Goal: Information Seeking & Learning: Learn about a topic

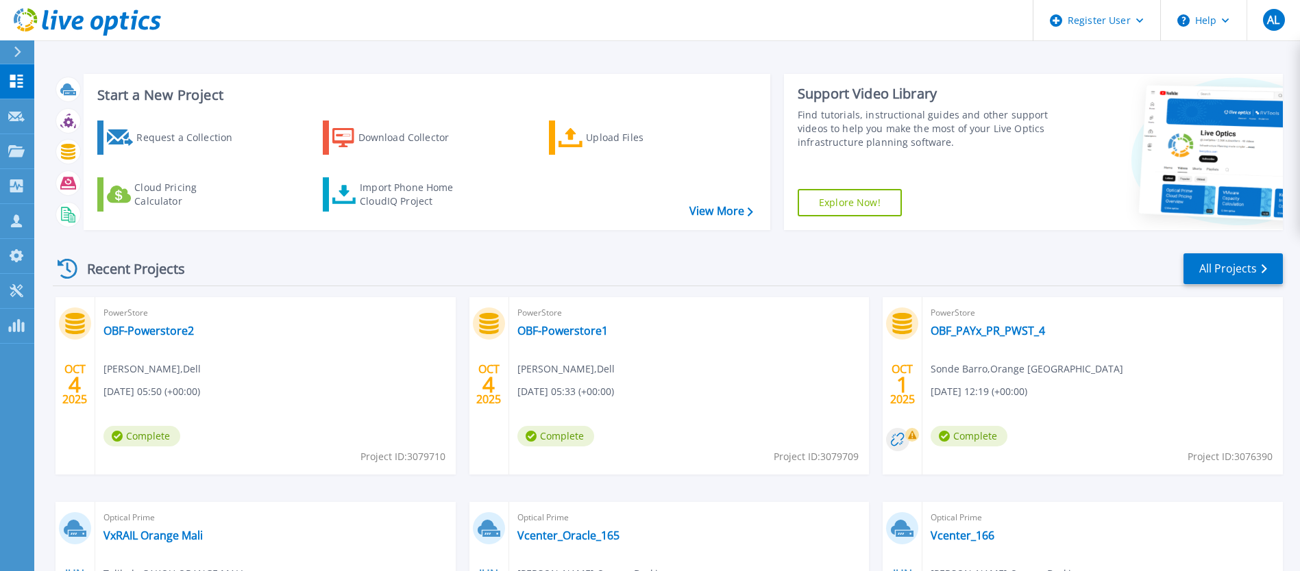
click at [17, 51] on icon at bounding box center [18, 52] width 8 height 11
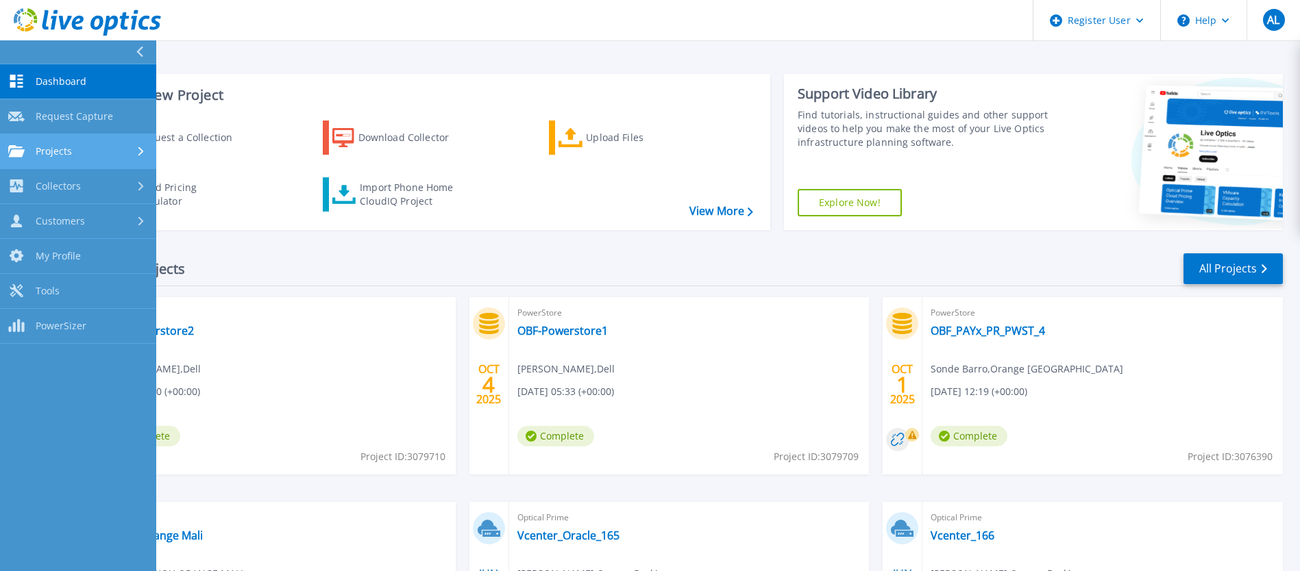
click at [64, 152] on span "Projects" at bounding box center [54, 151] width 36 height 12
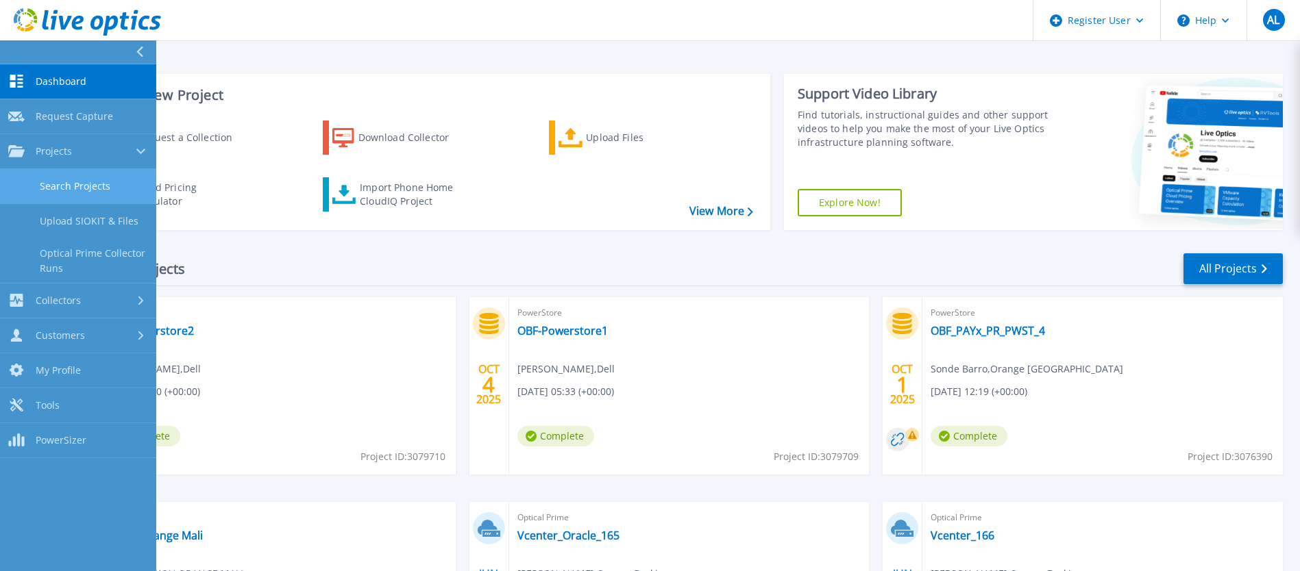
click at [73, 182] on link "Search Projects" at bounding box center [78, 186] width 156 height 35
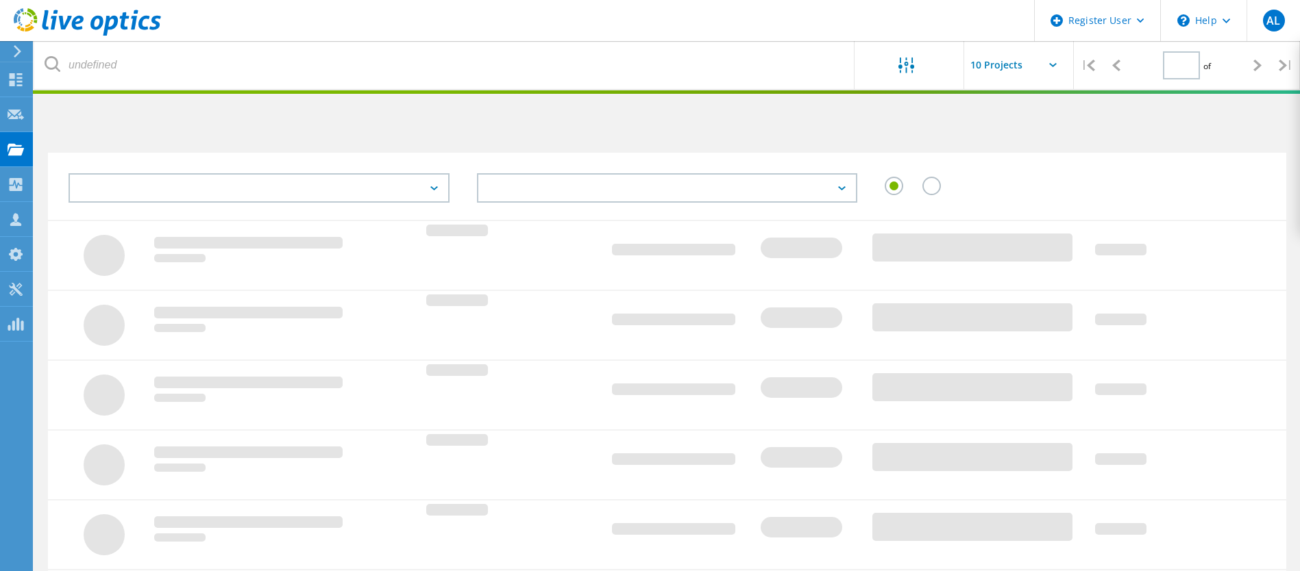
type input "1"
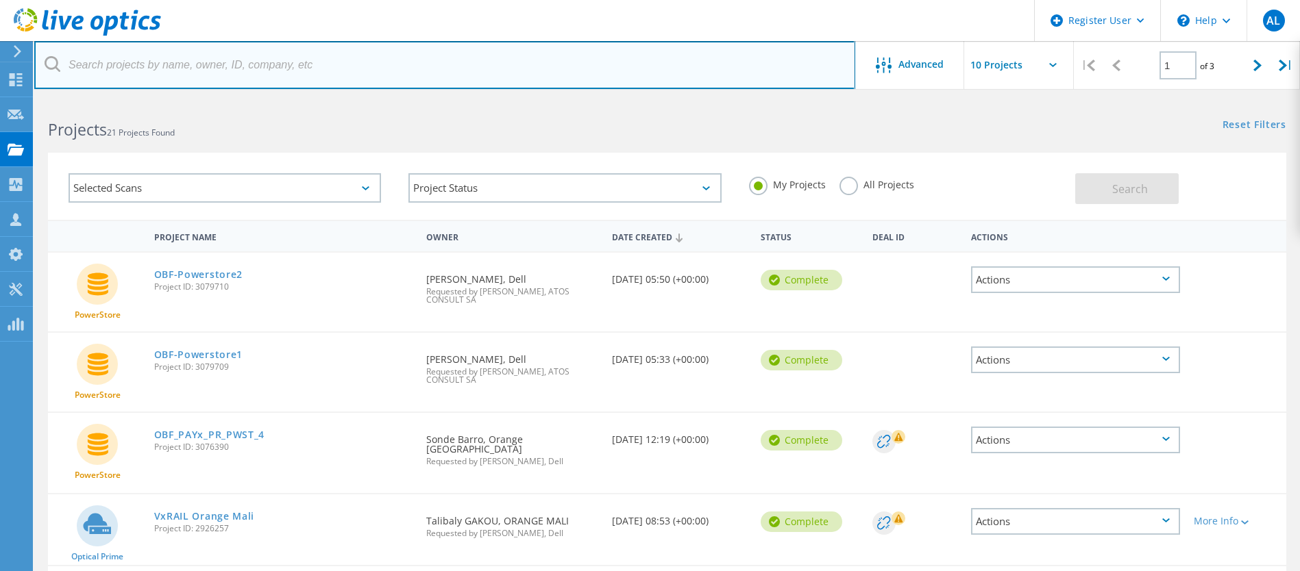
drag, startPoint x: 90, startPoint y: 64, endPoint x: 246, endPoint y: 65, distance: 156.2
click at [246, 65] on input "text" at bounding box center [444, 65] width 821 height 48
drag, startPoint x: 99, startPoint y: 66, endPoint x: 265, endPoint y: 66, distance: 165.8
click at [265, 66] on input "text" at bounding box center [444, 65] width 821 height 48
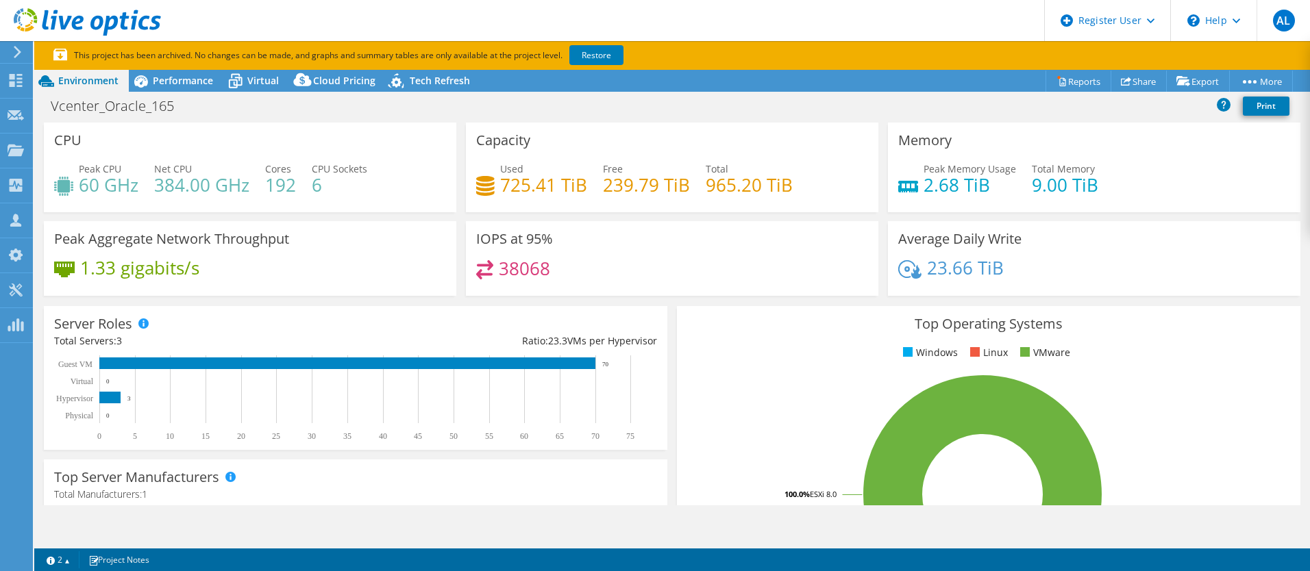
select select "USD"
click at [169, 75] on span "Performance" at bounding box center [183, 80] width 60 height 13
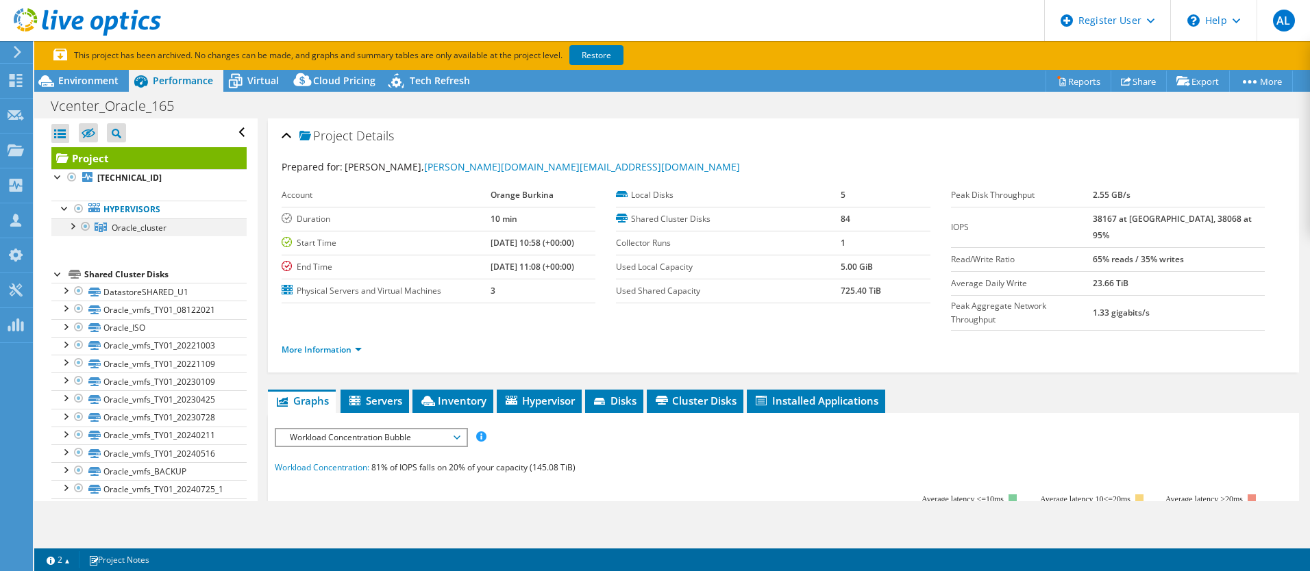
click at [69, 225] on div at bounding box center [72, 226] width 14 height 14
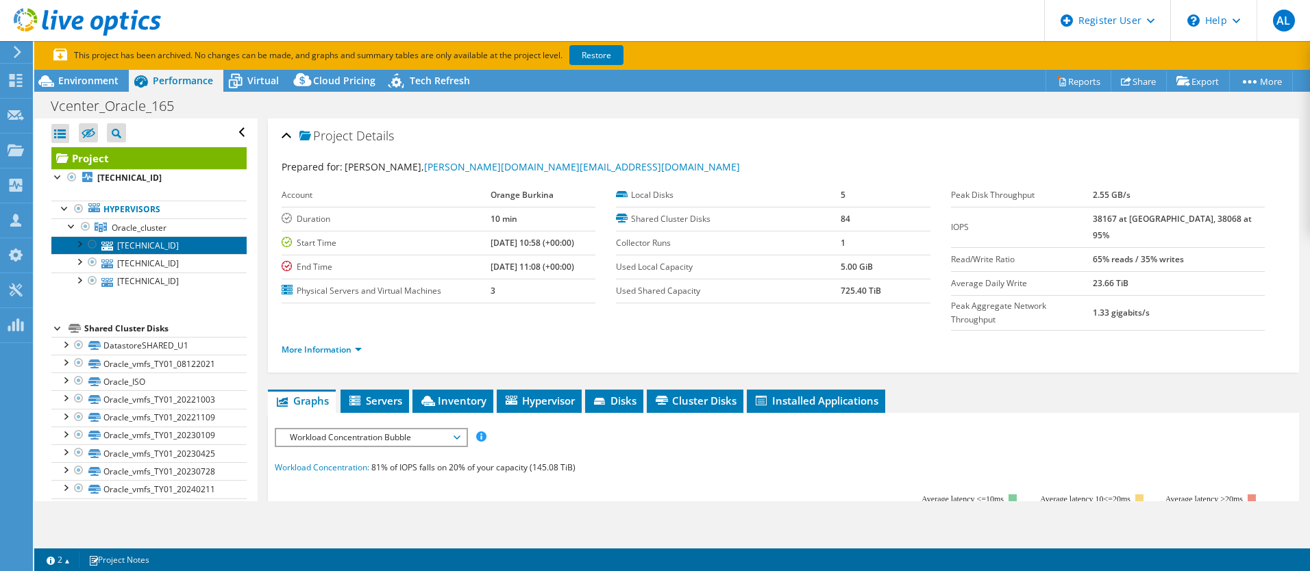
click at [127, 246] on link "172.20.166.7" at bounding box center [148, 245] width 195 height 18
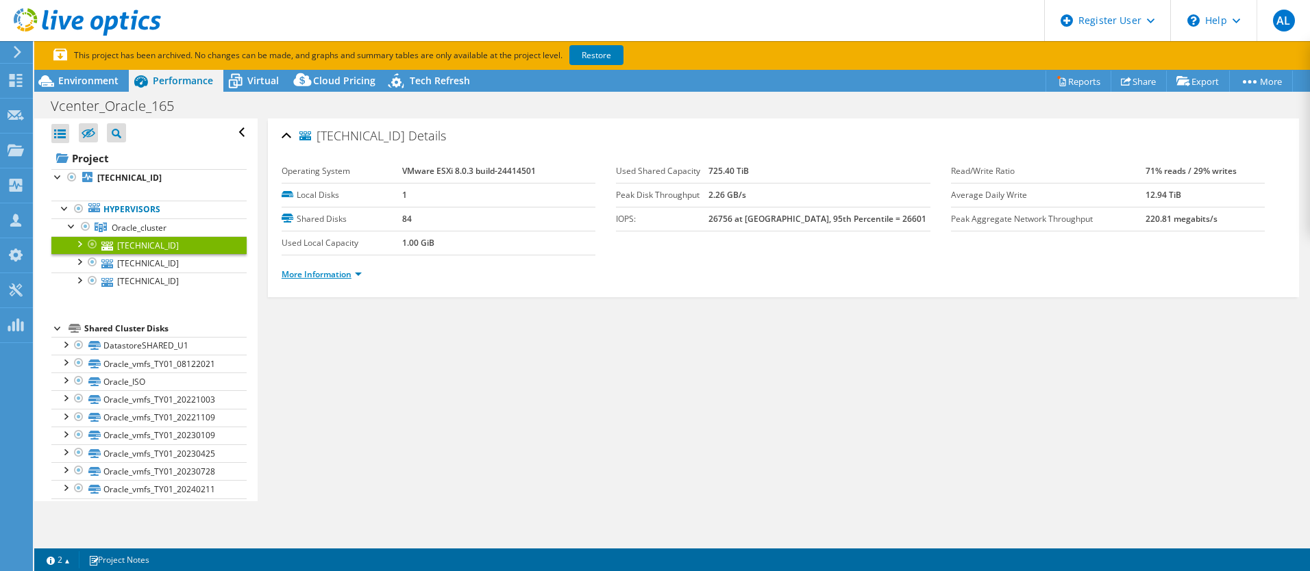
click at [347, 278] on link "More Information" at bounding box center [322, 275] width 80 height 12
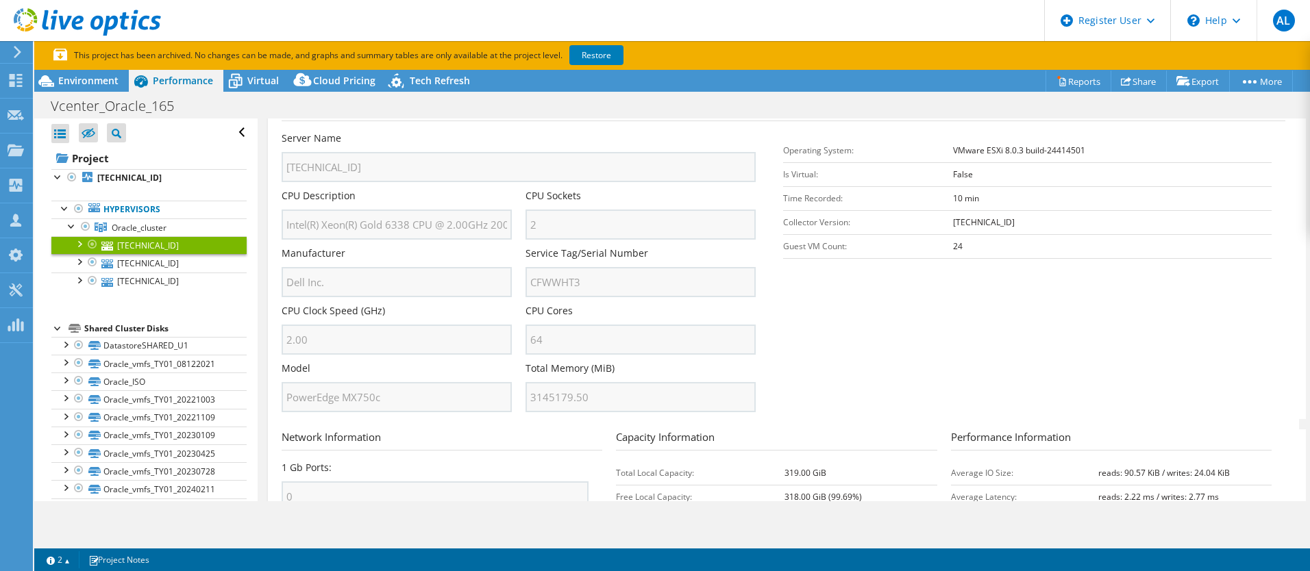
scroll to position [206, 0]
click at [796, 358] on section "Server Information Server Name 172.20.166.7 CPU Description Intel(R) Xeon(R) Go…" at bounding box center [787, 258] width 1011 height 319
click at [142, 277] on link "172.20.166.6" at bounding box center [148, 282] width 195 height 18
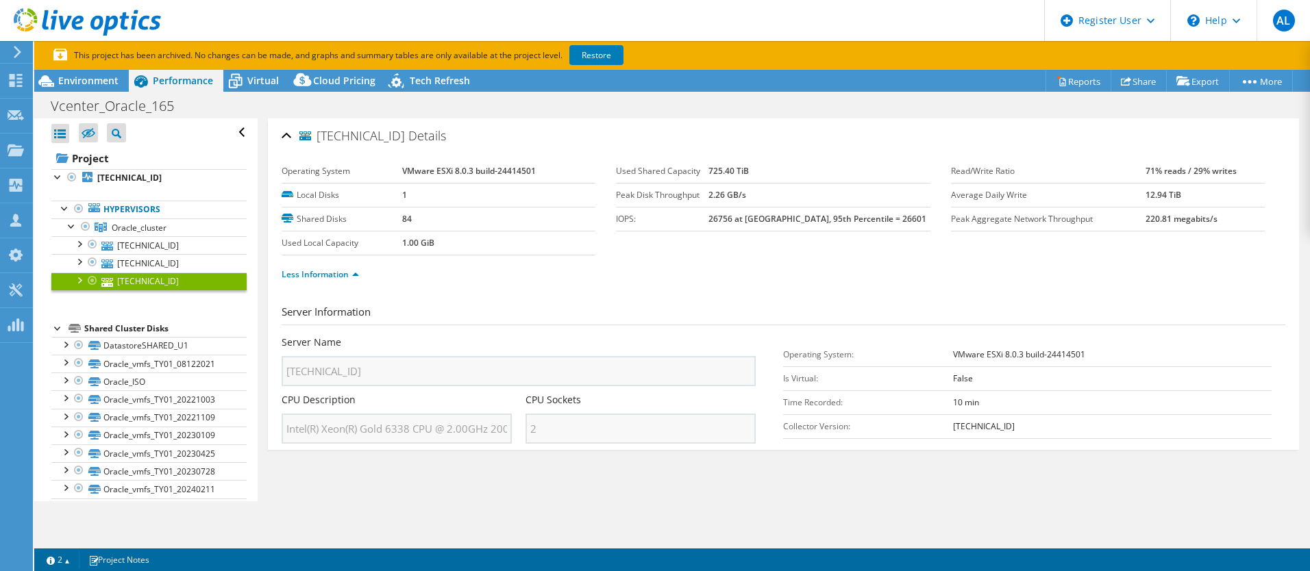
scroll to position [0, 0]
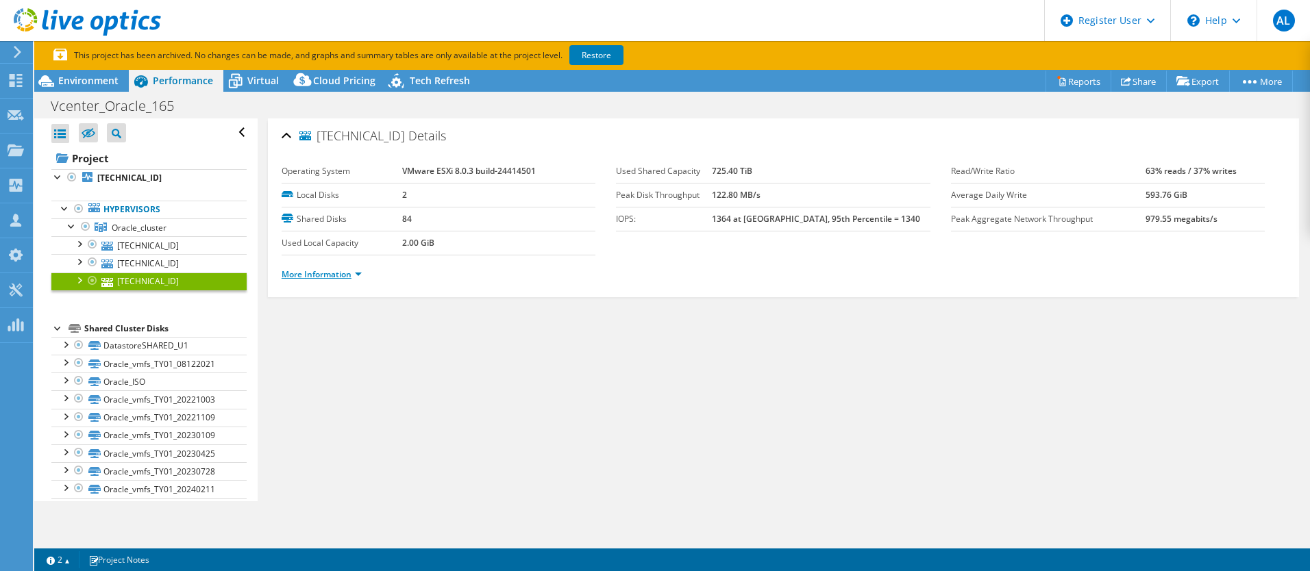
click at [313, 271] on link "More Information" at bounding box center [322, 275] width 80 height 12
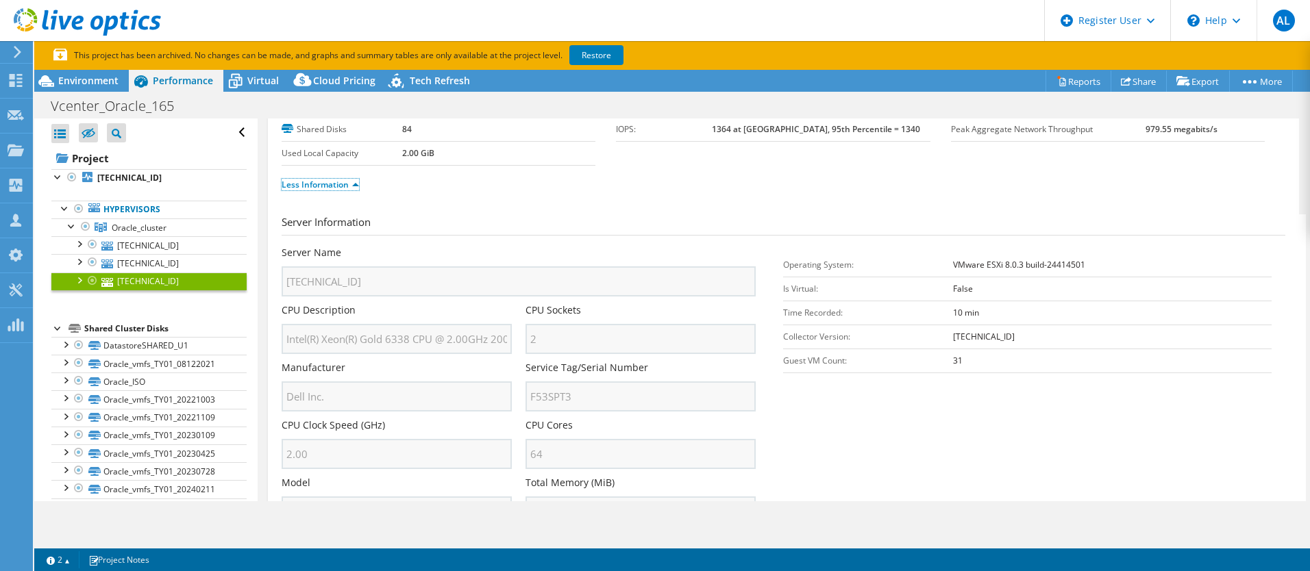
scroll to position [206, 0]
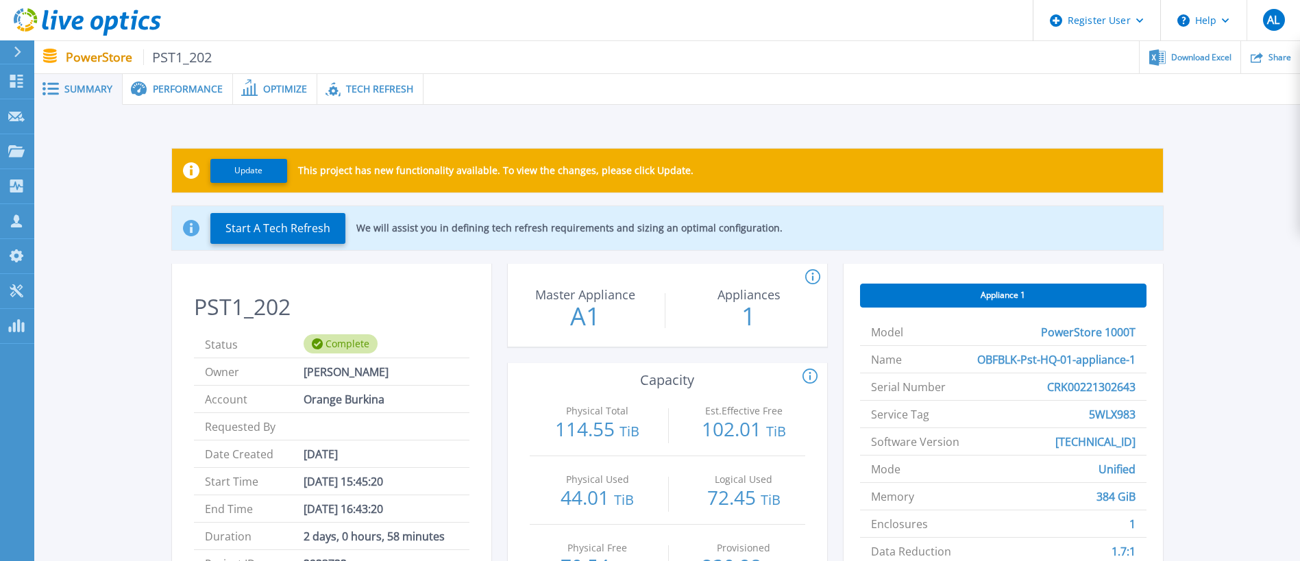
click at [177, 88] on span "Performance" at bounding box center [188, 89] width 70 height 10
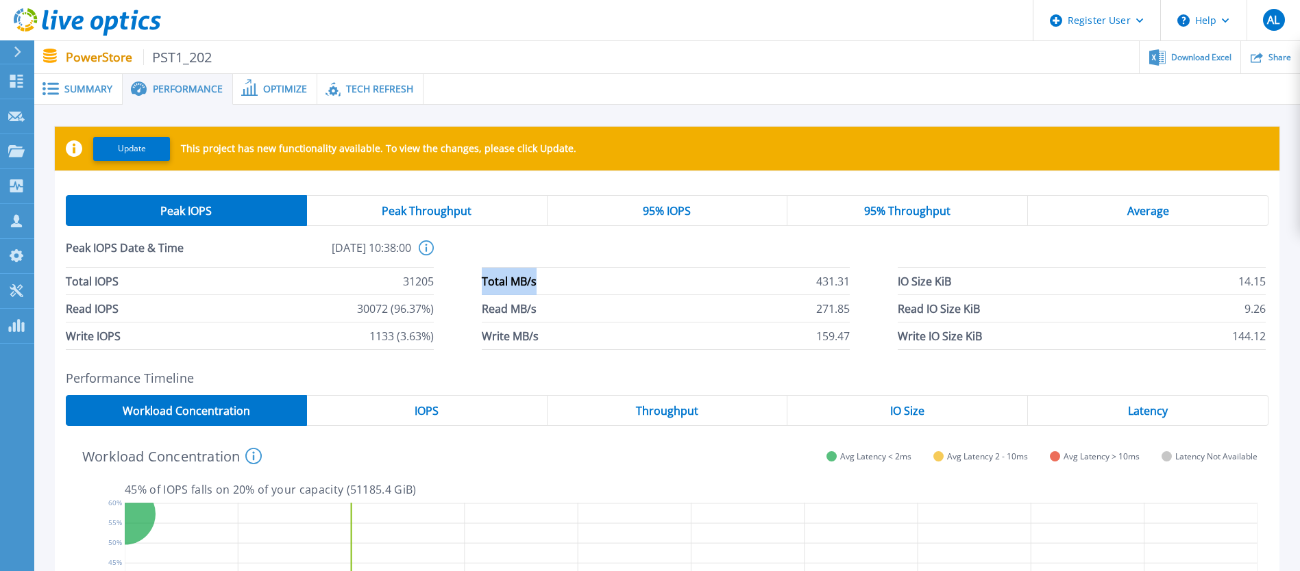
drag, startPoint x: 541, startPoint y: 277, endPoint x: 484, endPoint y: 279, distance: 56.9
click at [484, 279] on li "Total MB/s 431.31" at bounding box center [666, 281] width 368 height 27
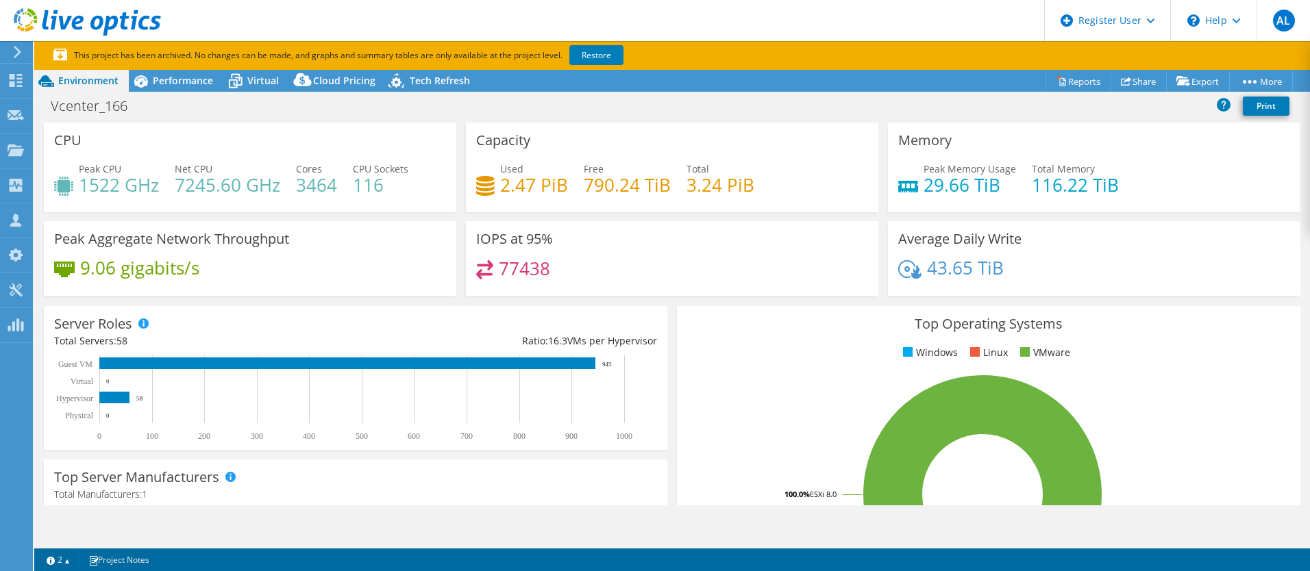
select select "USD"
click at [186, 78] on span "Performance" at bounding box center [183, 80] width 60 height 13
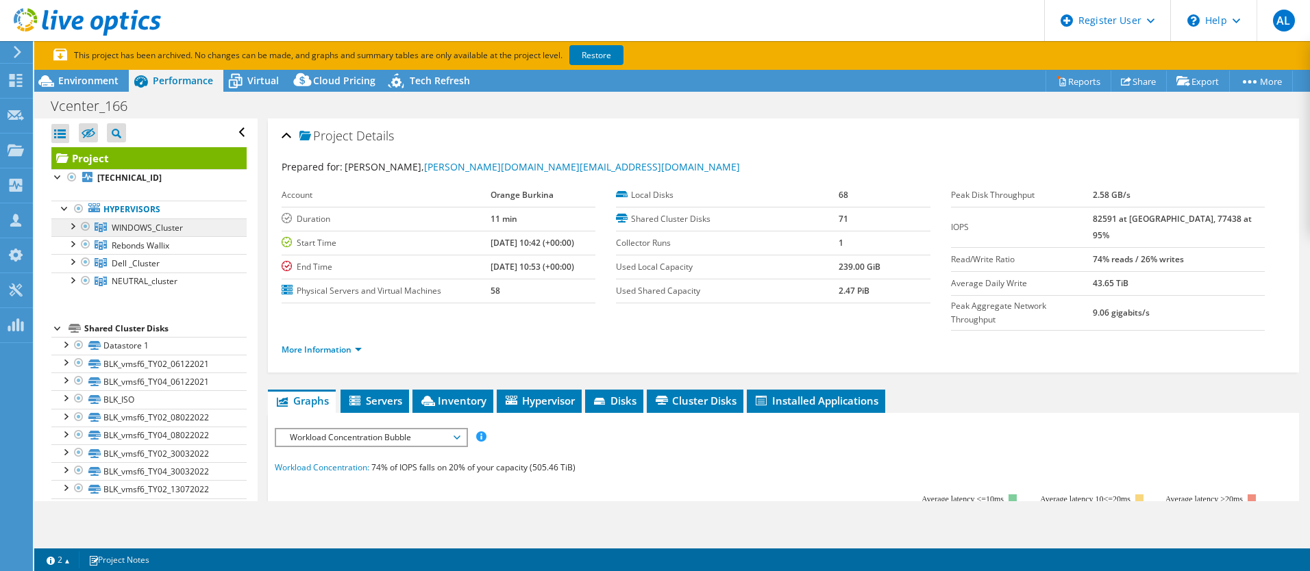
click at [136, 226] on span "WINDOWS_Cluster" at bounding box center [147, 228] width 71 height 12
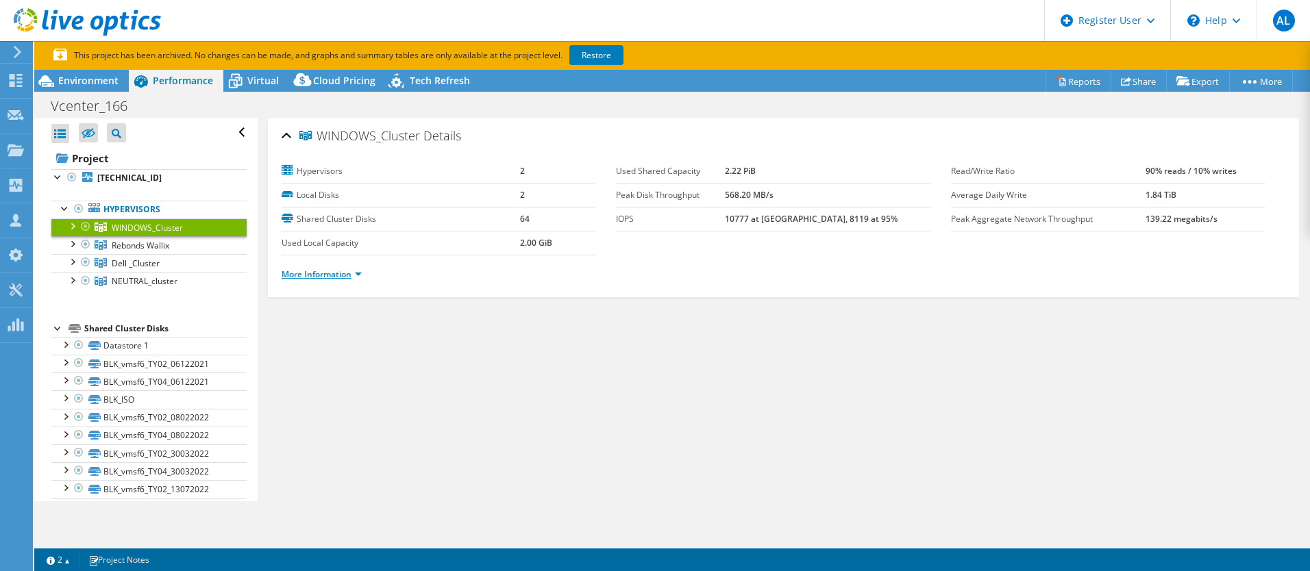
click at [314, 269] on link "More Information" at bounding box center [322, 275] width 80 height 12
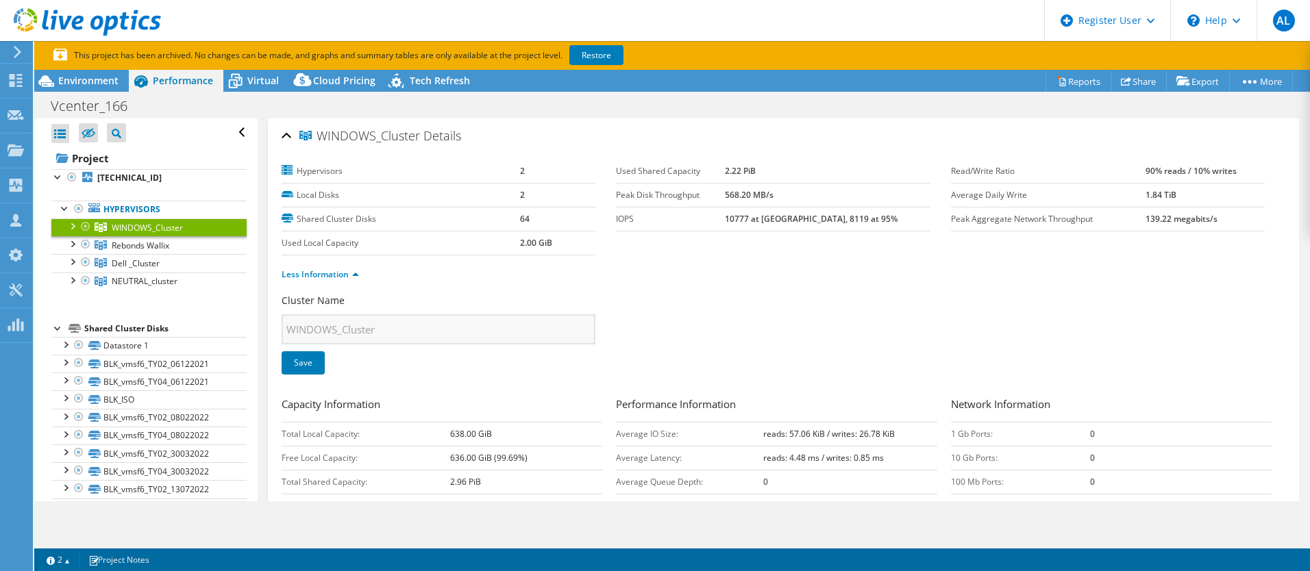
click at [71, 225] on div at bounding box center [72, 226] width 14 height 14
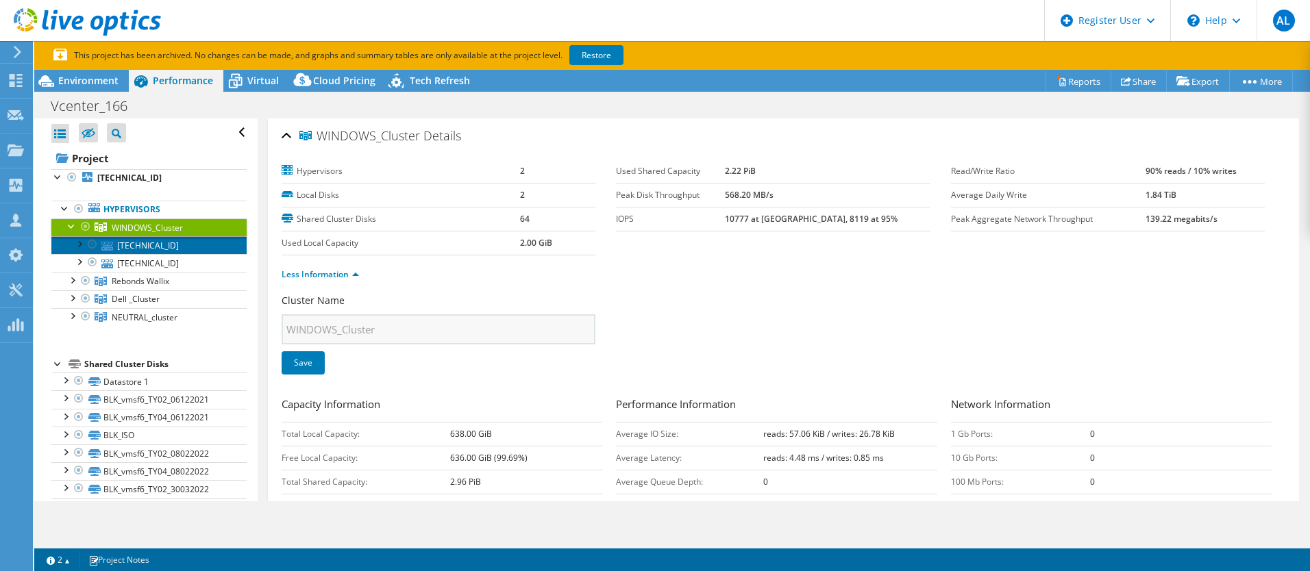
click at [127, 242] on link "[TECHNICAL_ID]" at bounding box center [148, 245] width 195 height 18
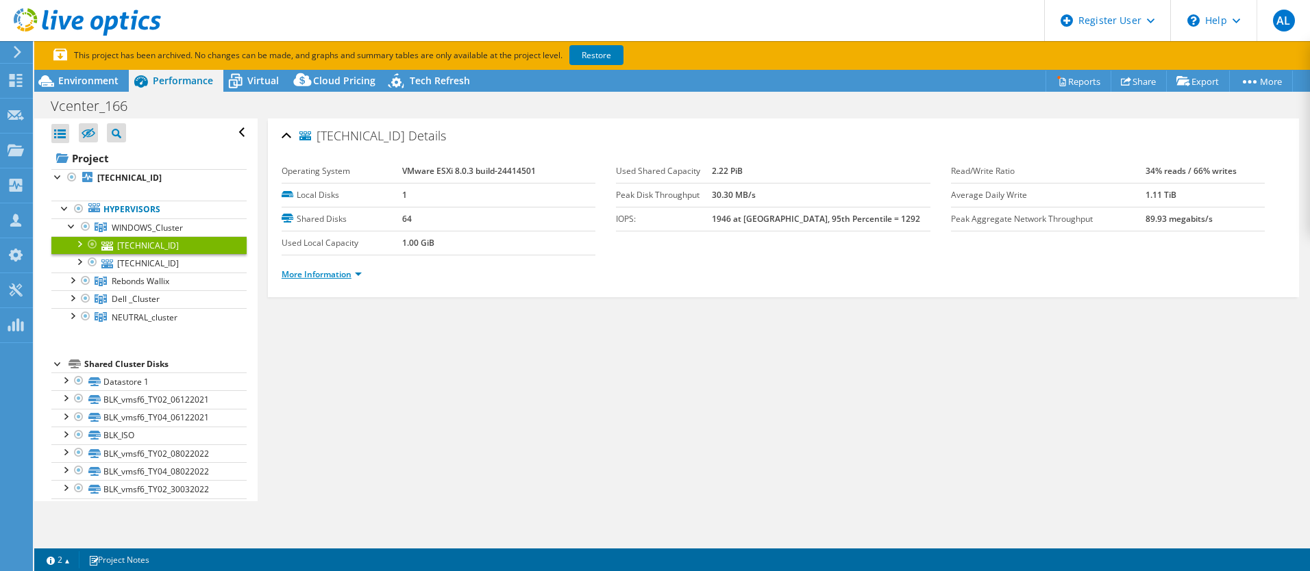
click at [357, 275] on link "More Information" at bounding box center [322, 275] width 80 height 12
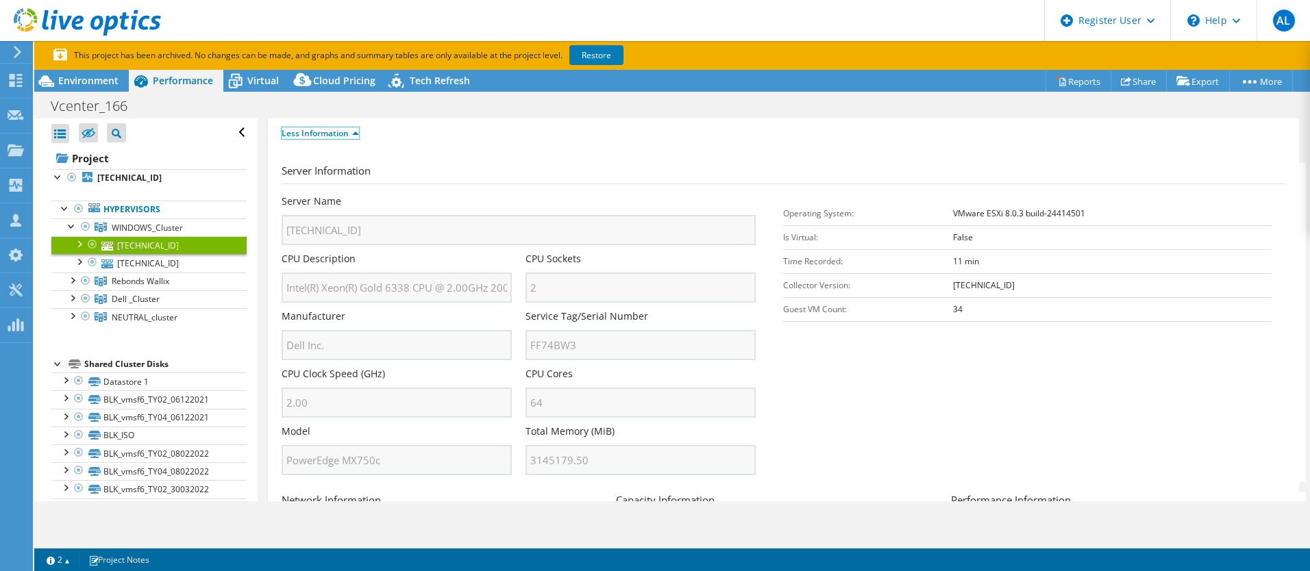
scroll to position [206, 0]
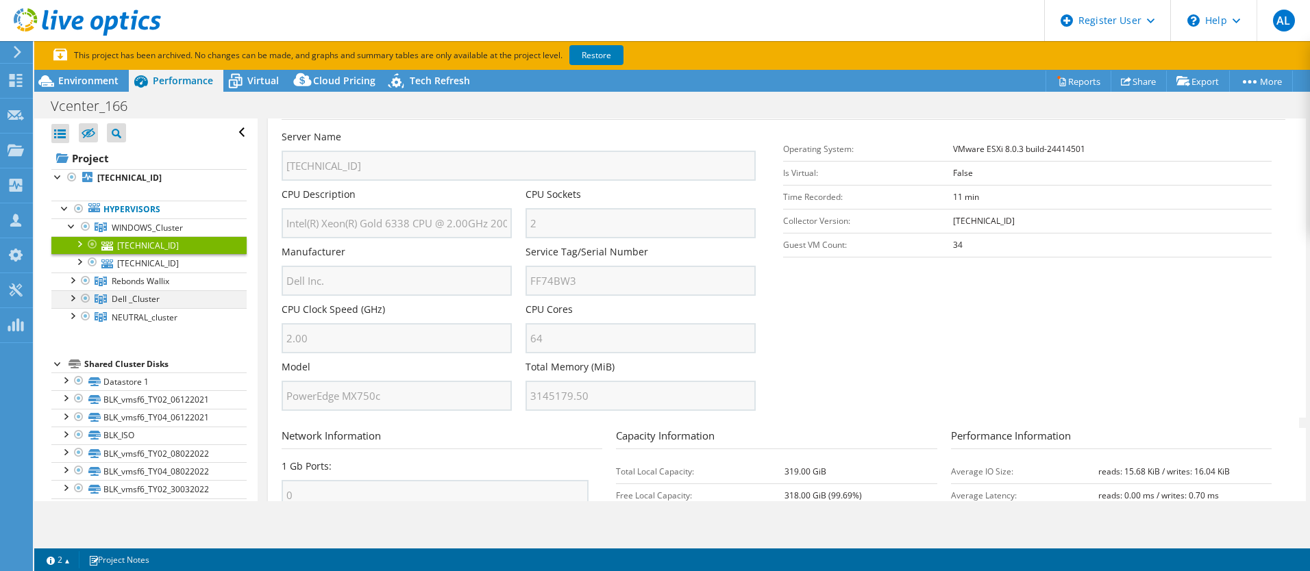
click at [72, 297] on div at bounding box center [72, 298] width 14 height 14
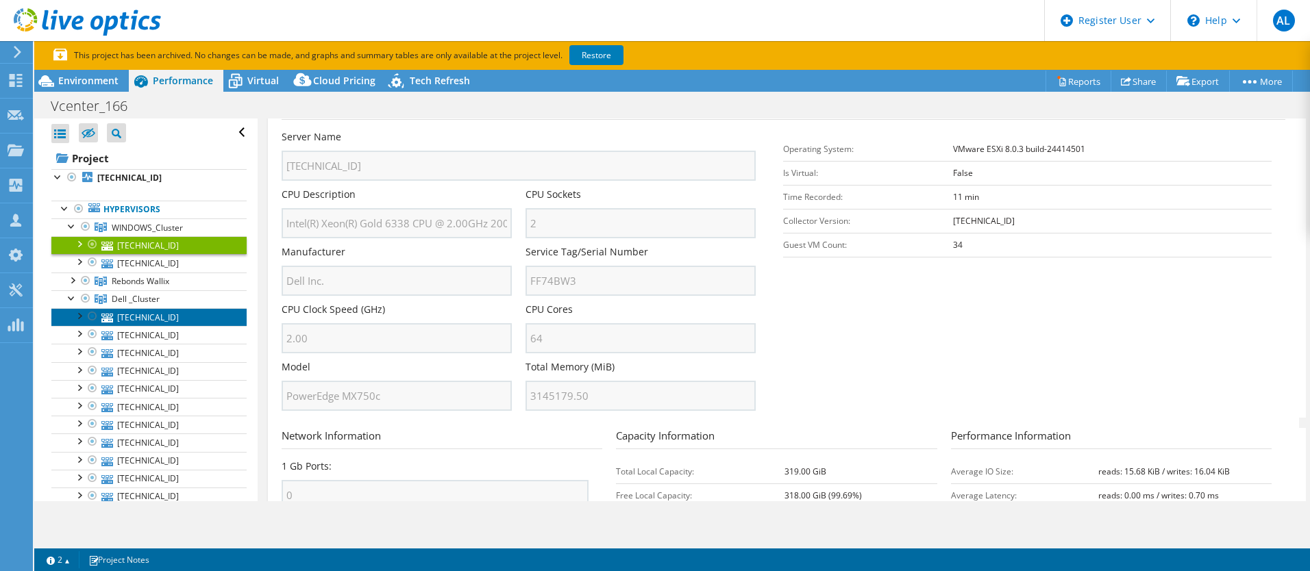
click at [134, 317] on link "[TECHNICAL_ID]" at bounding box center [148, 317] width 195 height 18
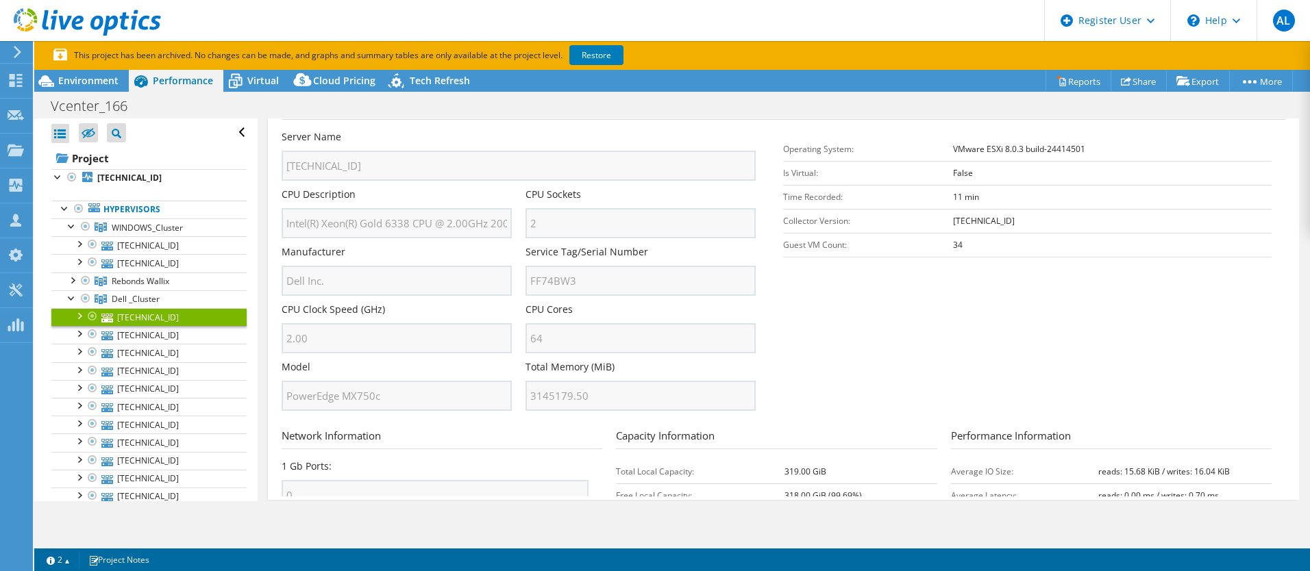
scroll to position [0, 0]
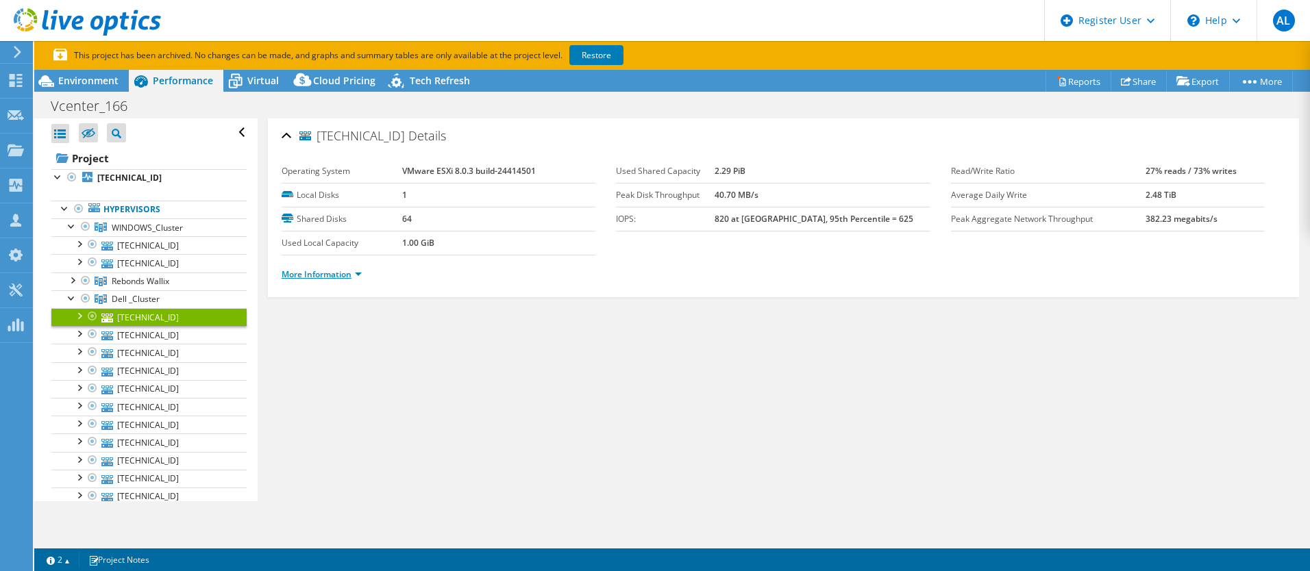
click at [362, 274] on link "More Information" at bounding box center [322, 275] width 80 height 12
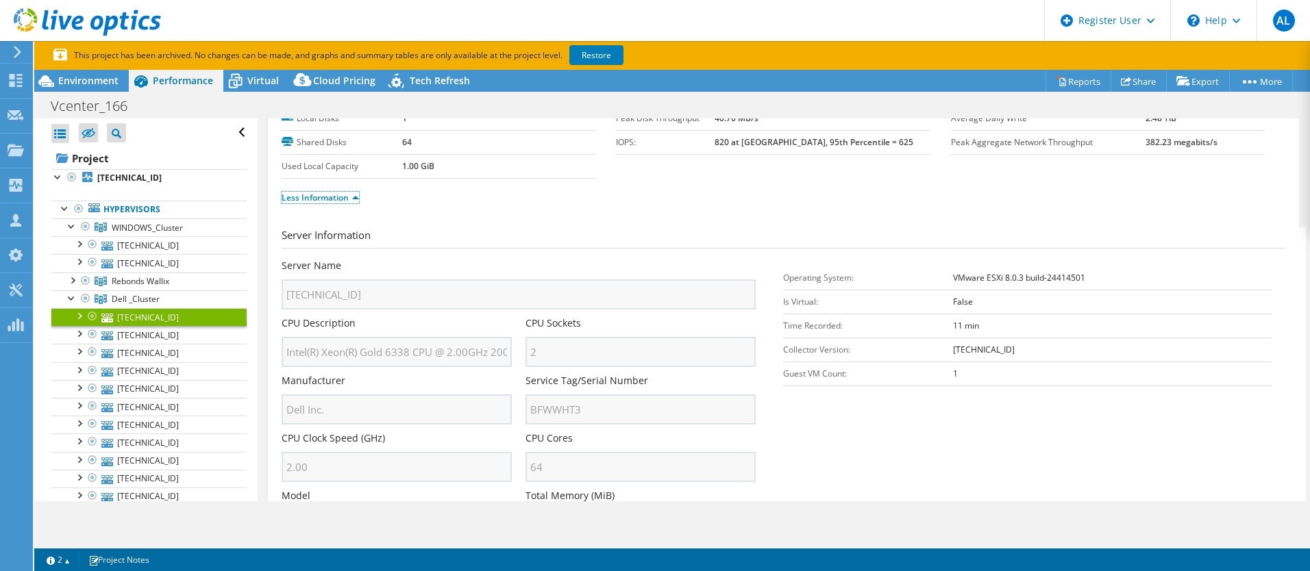
scroll to position [137, 0]
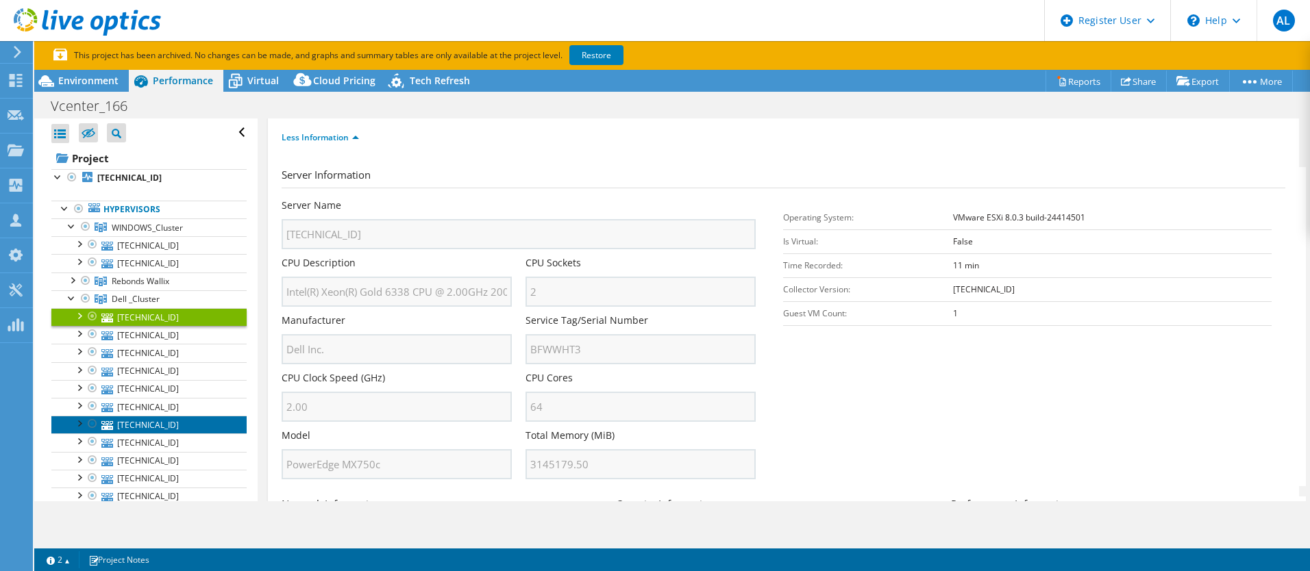
click at [143, 425] on link "[TECHNICAL_ID]" at bounding box center [148, 425] width 195 height 18
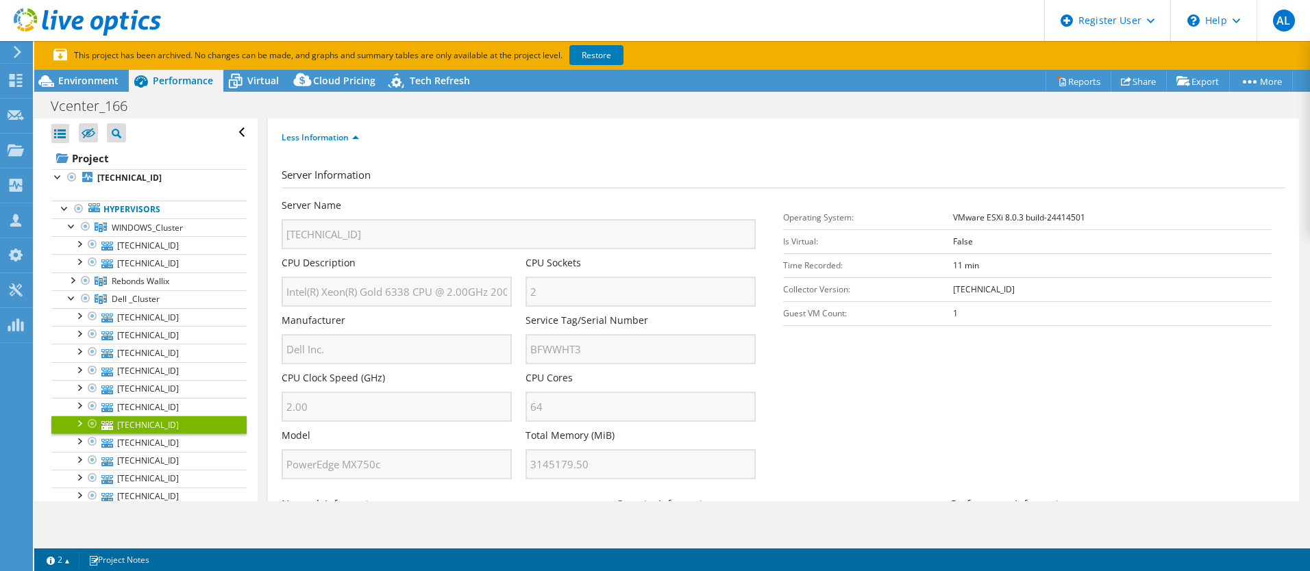
scroll to position [0, 0]
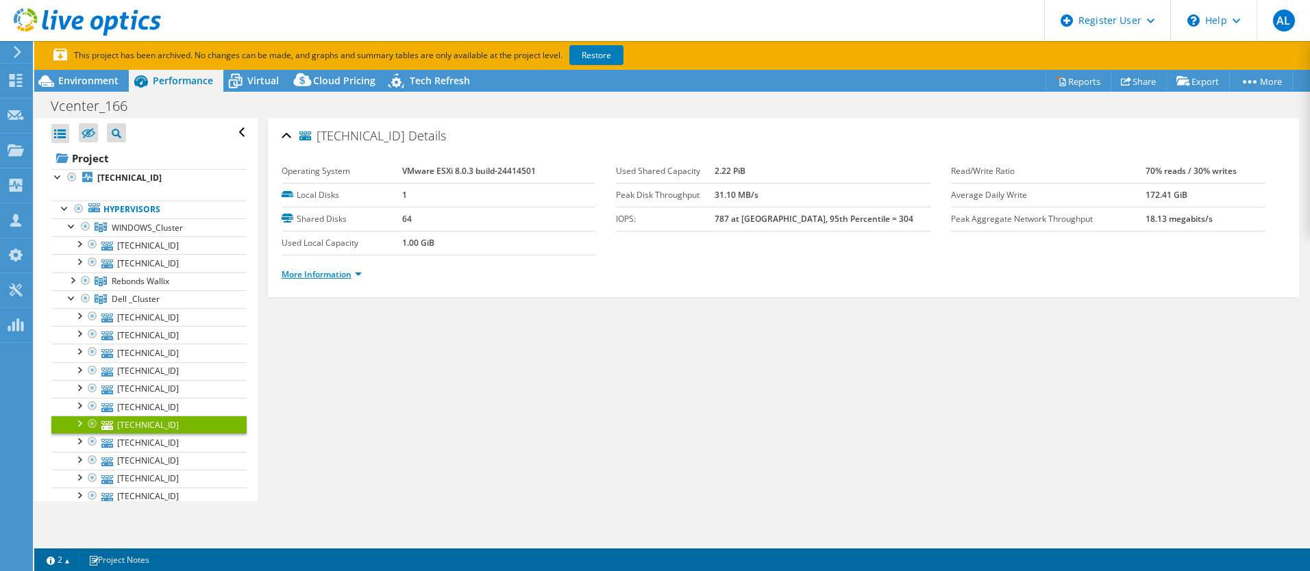
click at [358, 274] on link "More Information" at bounding box center [322, 275] width 80 height 12
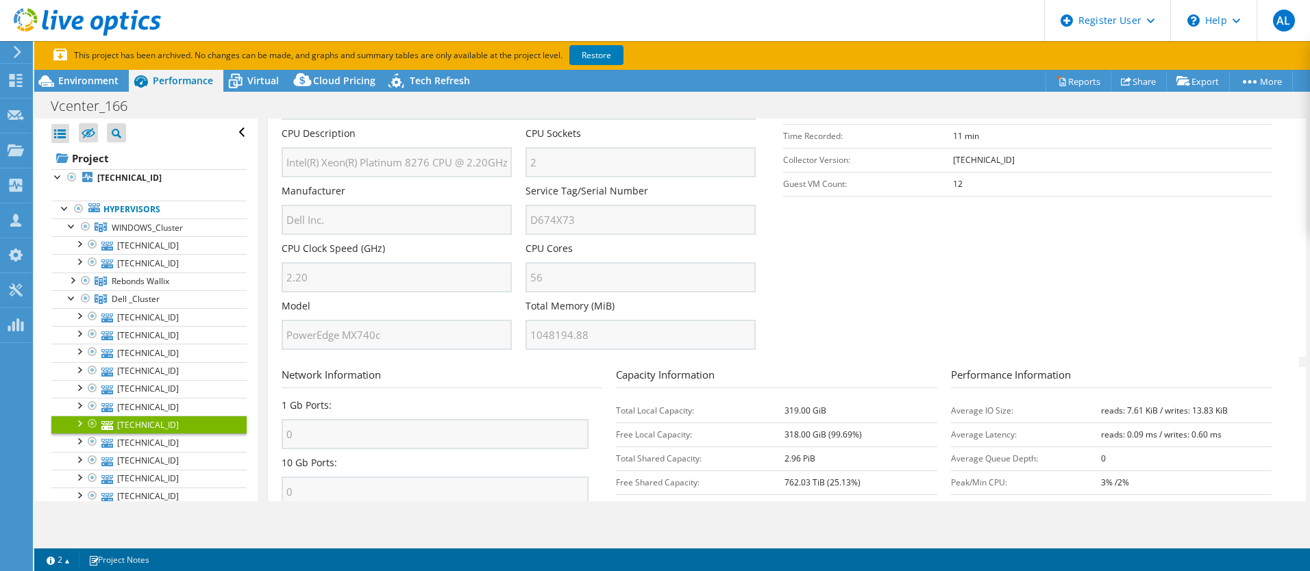
scroll to position [274, 0]
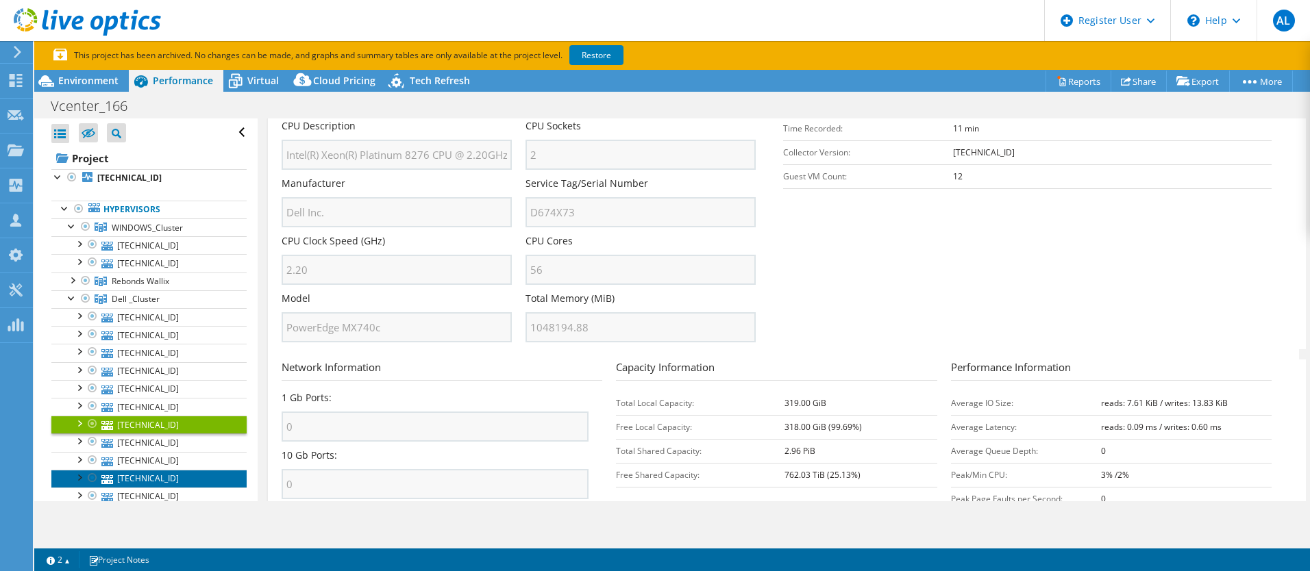
click at [153, 486] on link "[TECHNICAL_ID]" at bounding box center [148, 479] width 195 height 18
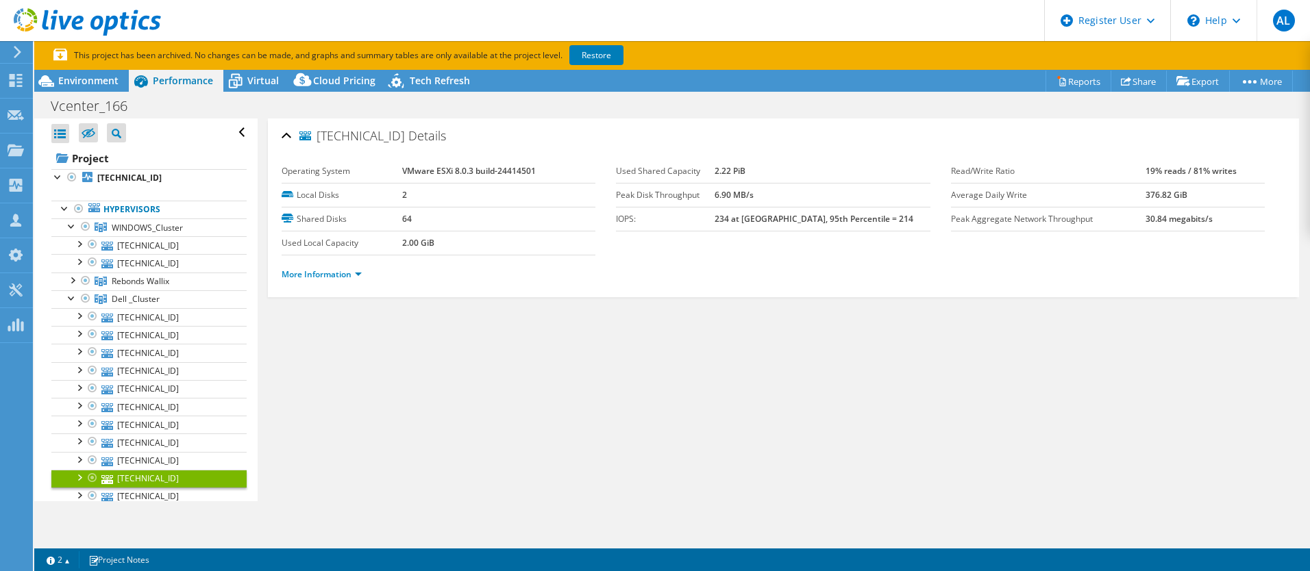
scroll to position [0, 0]
click at [360, 273] on link "More Information" at bounding box center [322, 275] width 80 height 12
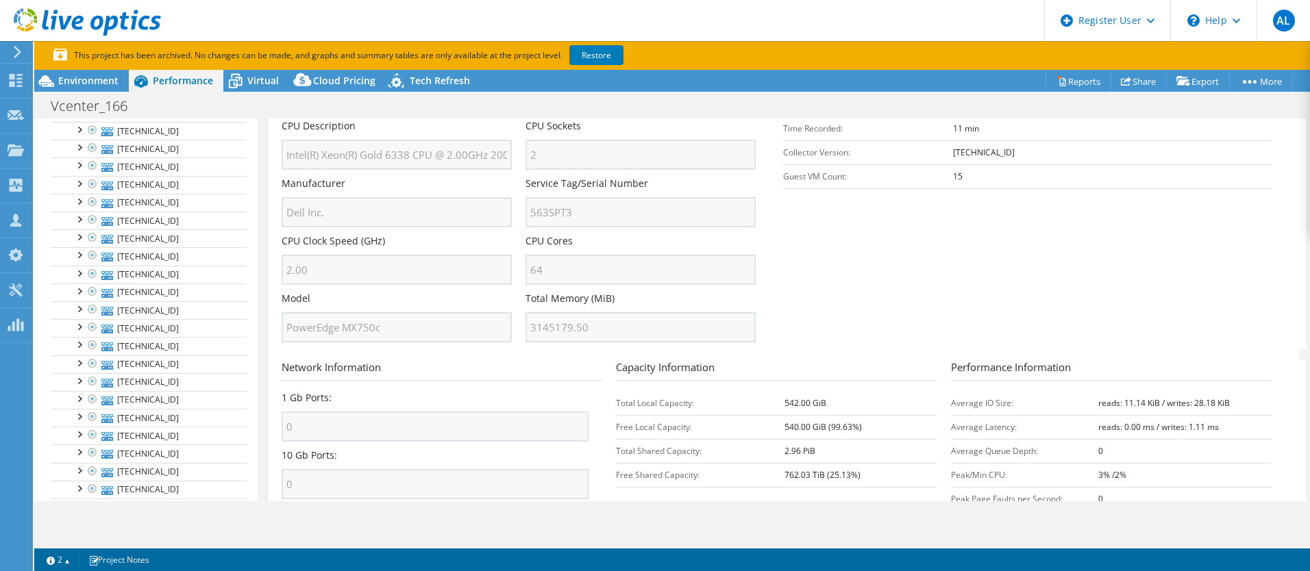
scroll to position [480, 0]
click at [131, 412] on link "[TECHNICAL_ID]" at bounding box center [148, 412] width 195 height 18
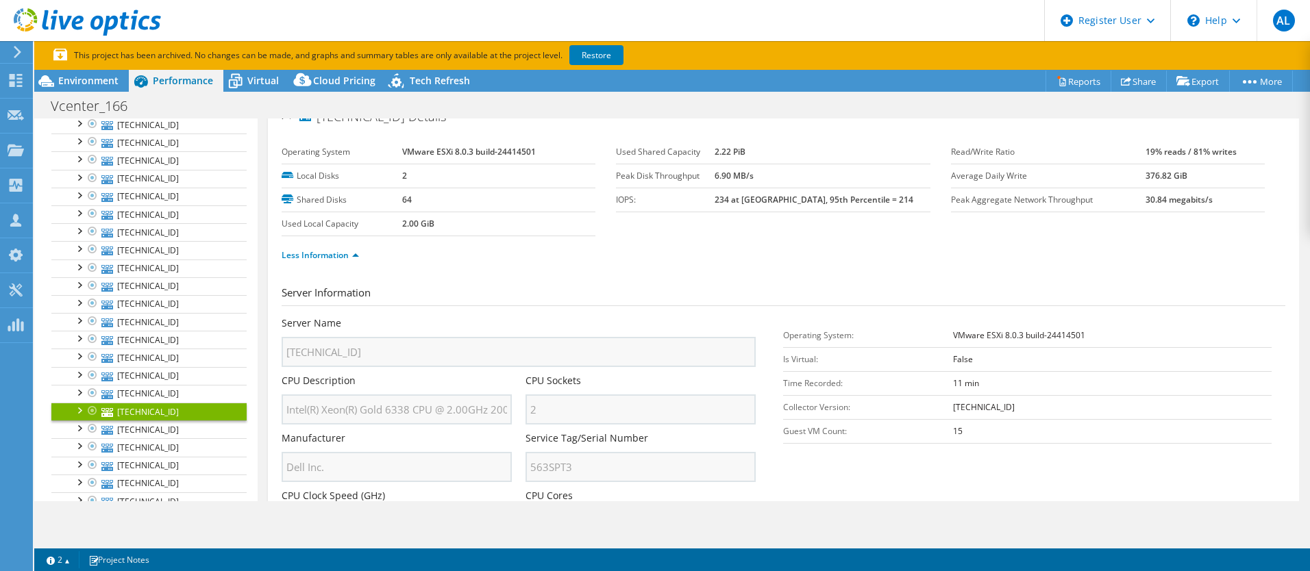
scroll to position [0, 0]
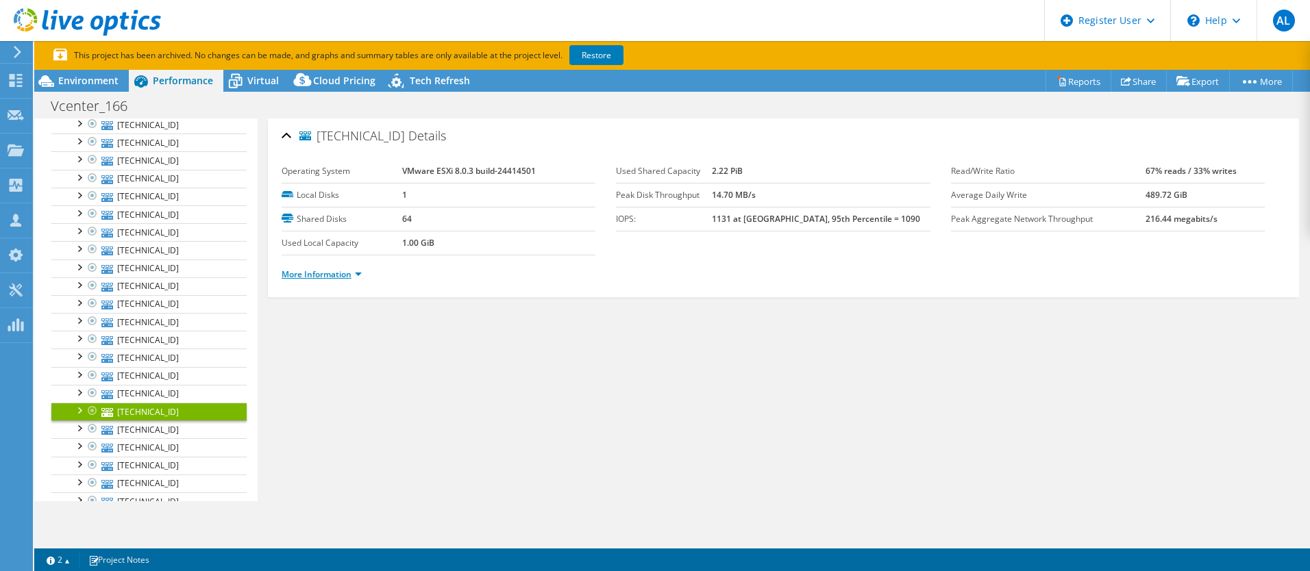
click at [360, 273] on link "More Information" at bounding box center [322, 275] width 80 height 12
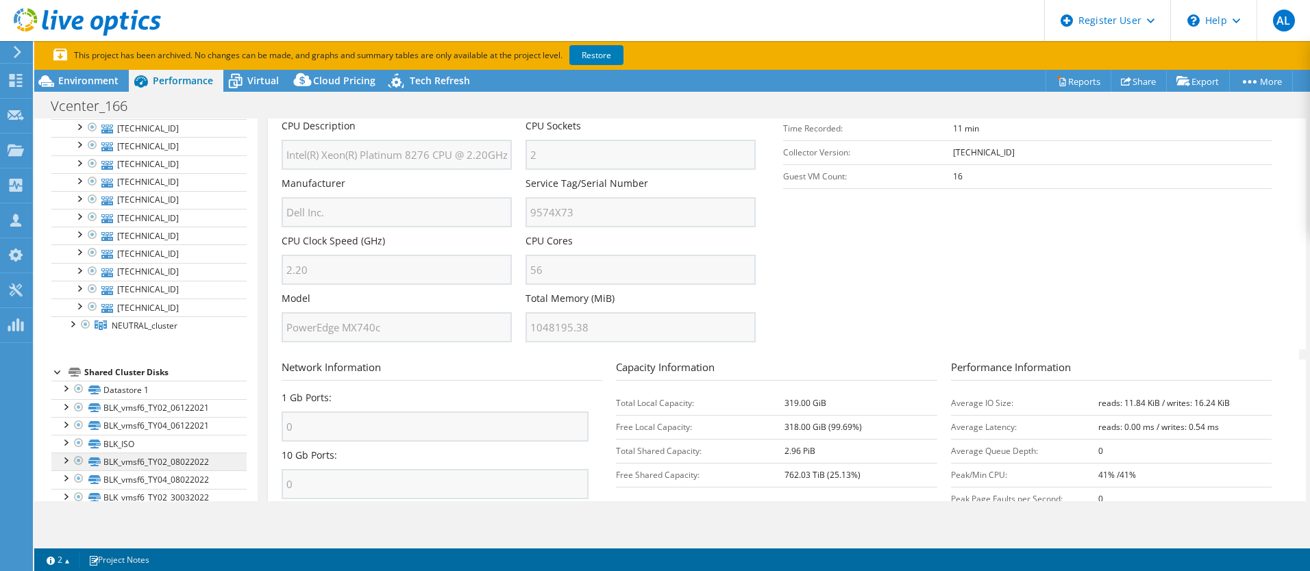
scroll to position [891, 0]
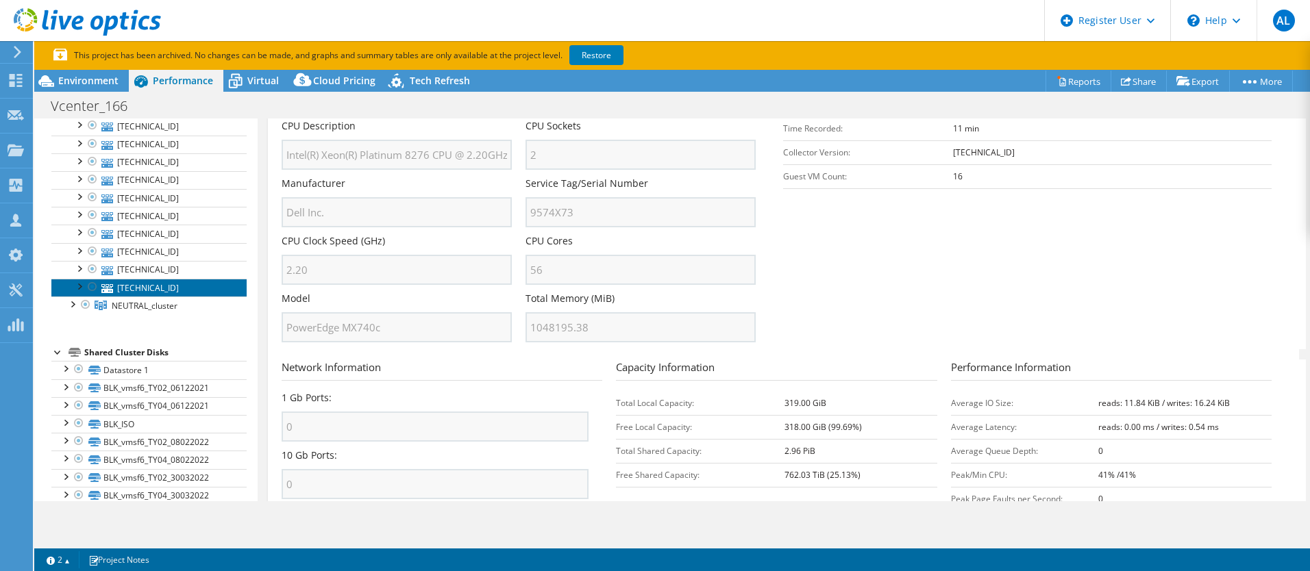
click at [145, 288] on link "[TECHNICAL_ID]" at bounding box center [148, 288] width 195 height 18
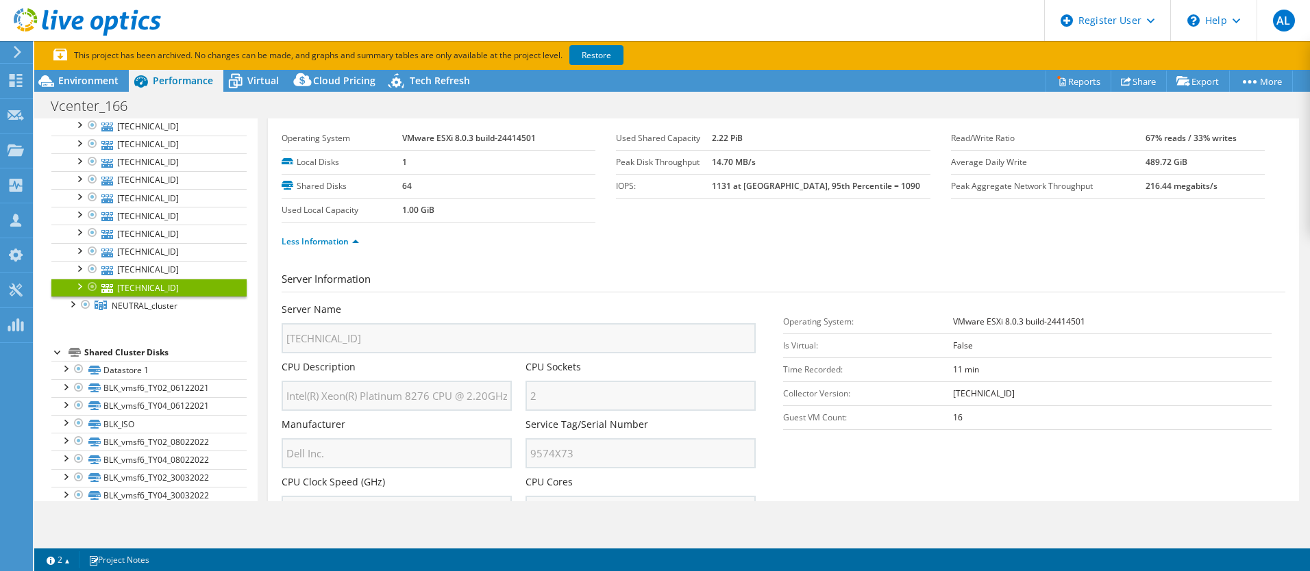
scroll to position [0, 0]
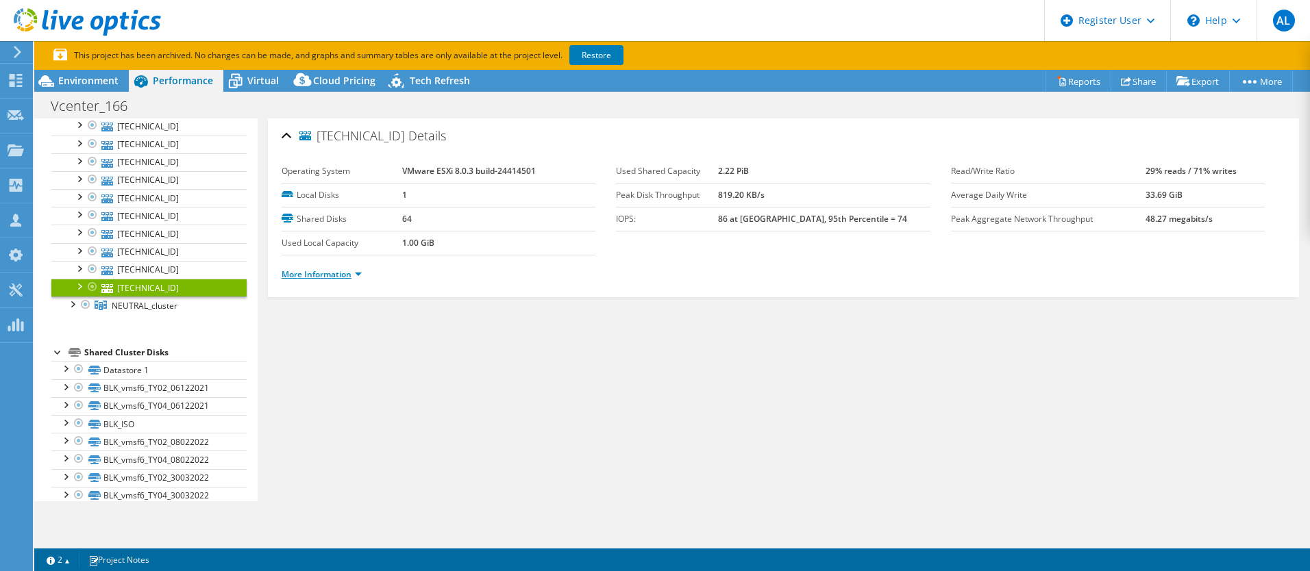
click at [361, 273] on link "More Information" at bounding box center [322, 275] width 80 height 12
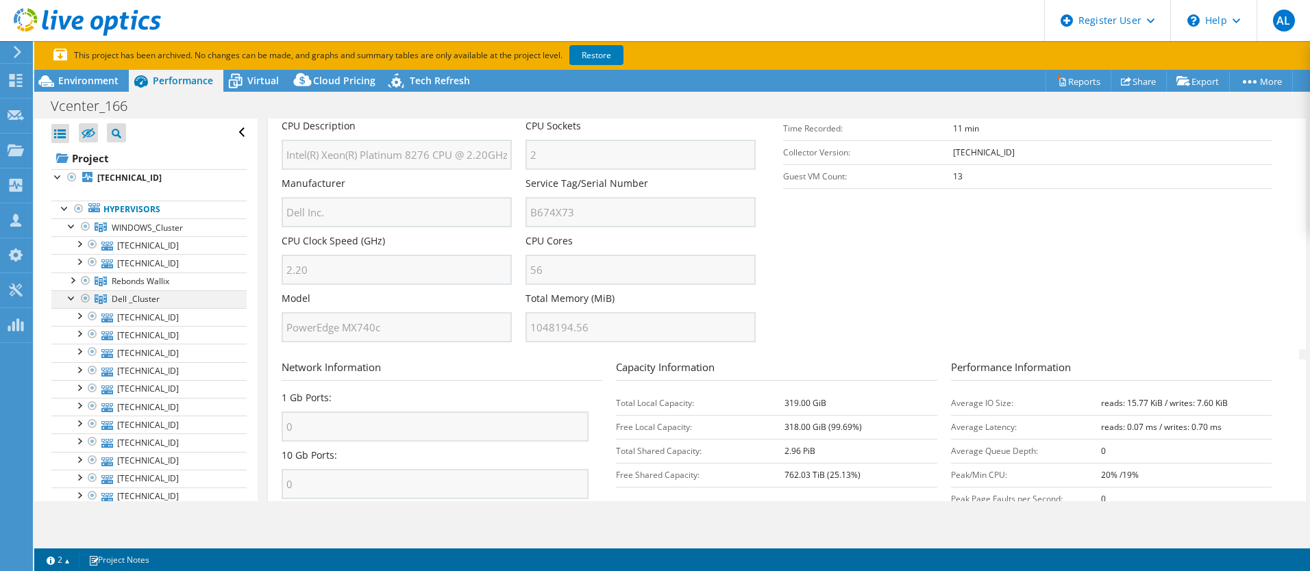
click at [70, 297] on div at bounding box center [72, 298] width 14 height 14
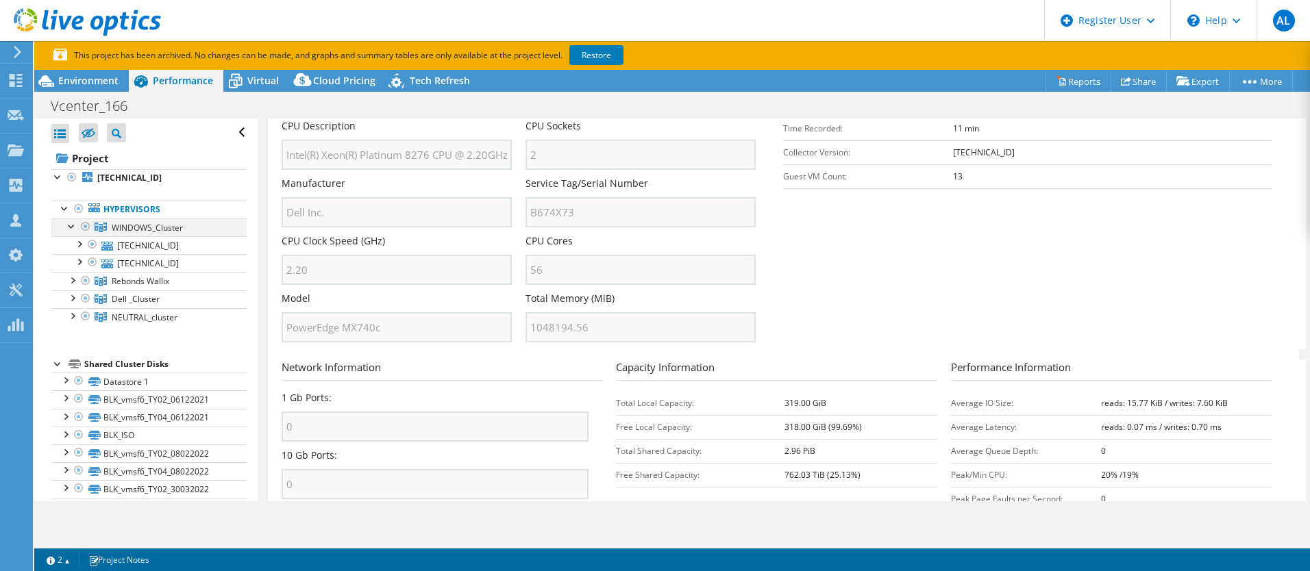
click at [69, 225] on div at bounding box center [72, 226] width 14 height 14
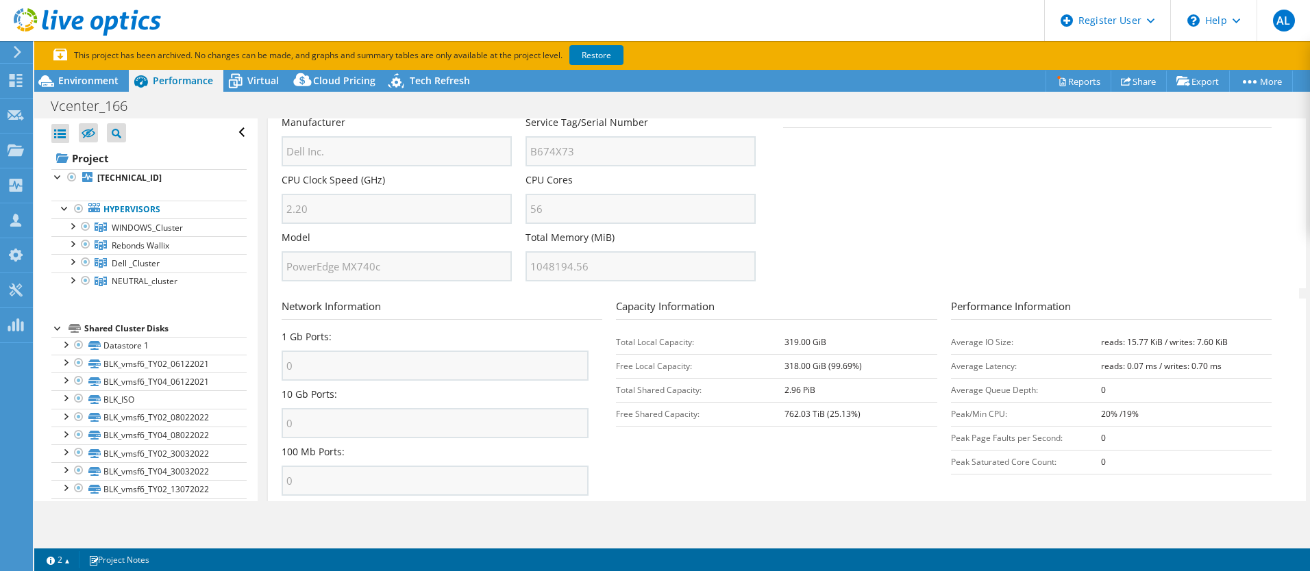
scroll to position [244, 0]
